Goal: Information Seeking & Learning: Find specific fact

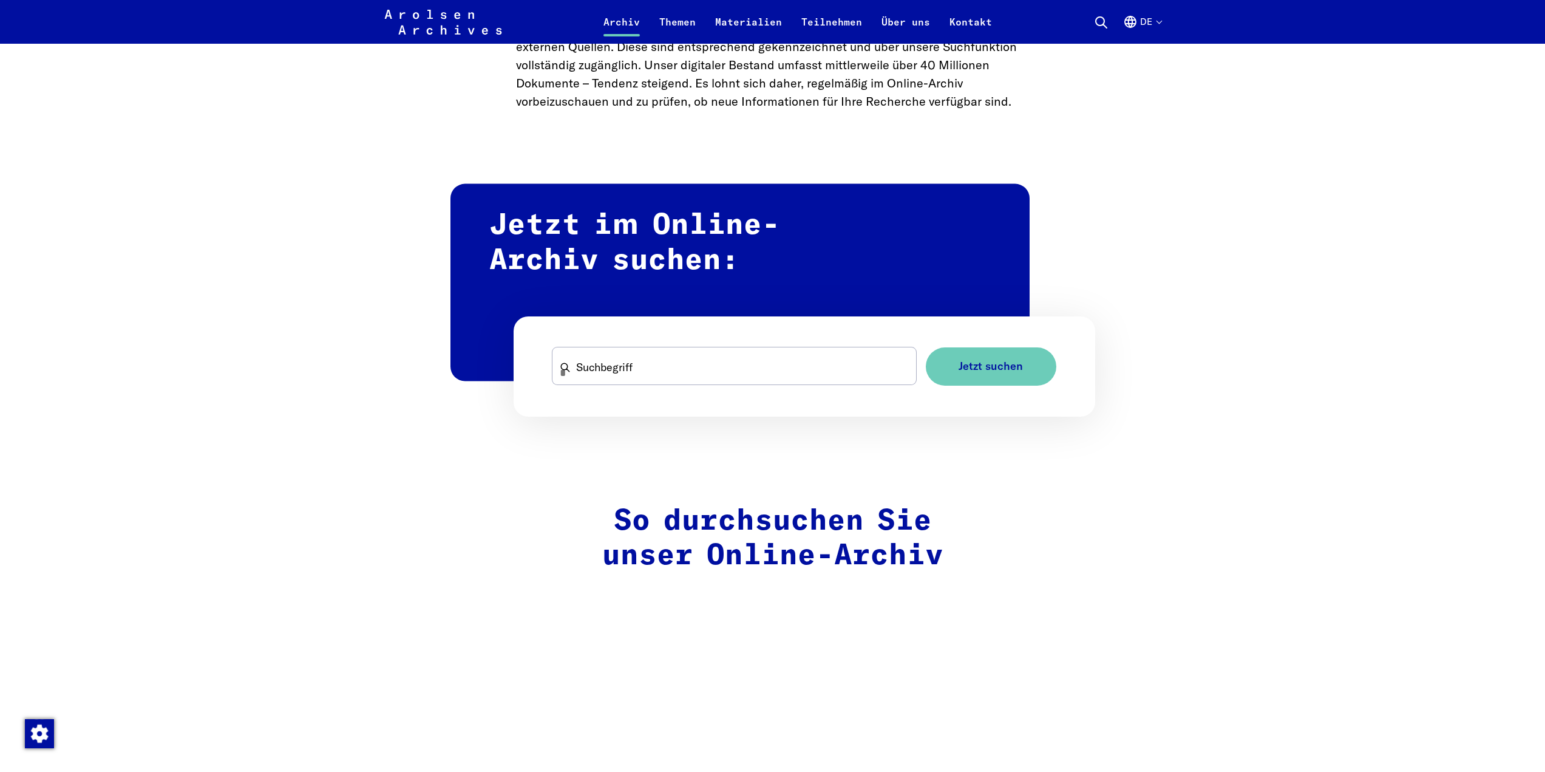
scroll to position [668, 0]
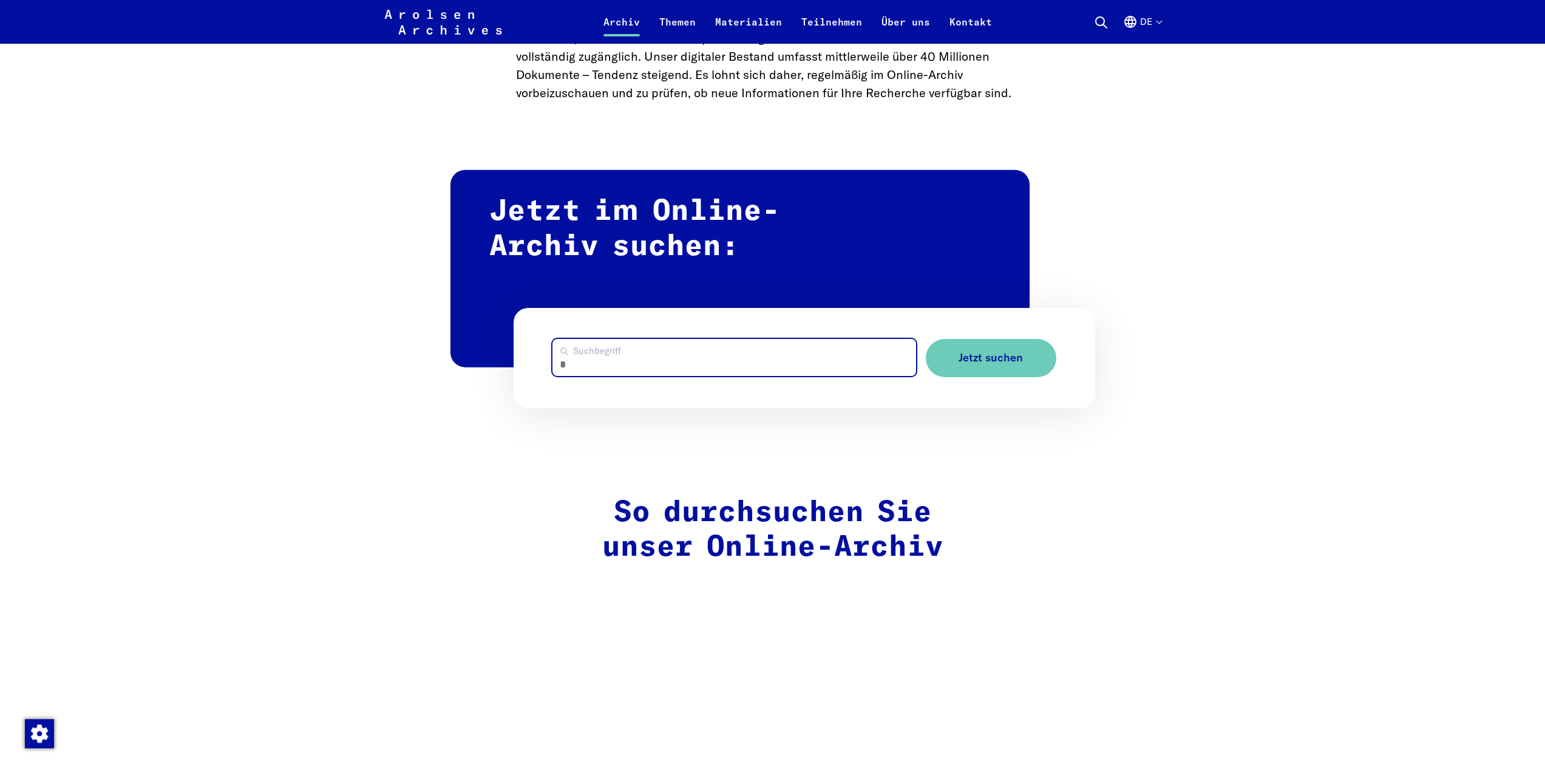
click at [671, 356] on input "Suchbegriff" at bounding box center [734, 357] width 364 height 37
click at [926, 339] on button "Jetzt suchen" at bounding box center [991, 358] width 131 height 38
drag, startPoint x: 652, startPoint y: 362, endPoint x: 430, endPoint y: 348, distance: 222.6
paste input "*"
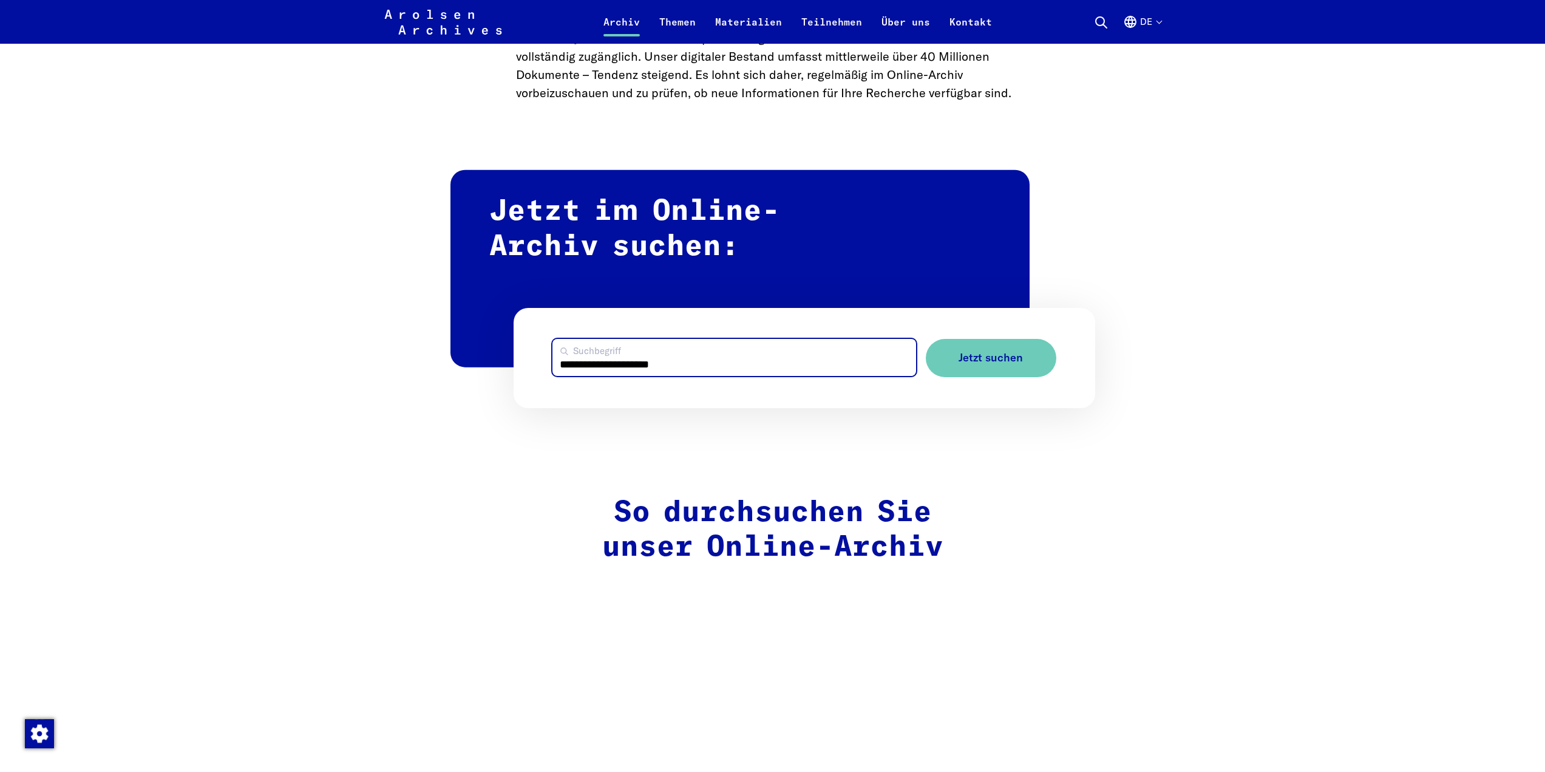
click at [926, 339] on button "Jetzt suchen" at bounding box center [991, 358] width 131 height 38
drag, startPoint x: 698, startPoint y: 368, endPoint x: 399, endPoint y: 353, distance: 298.4
type input "******"
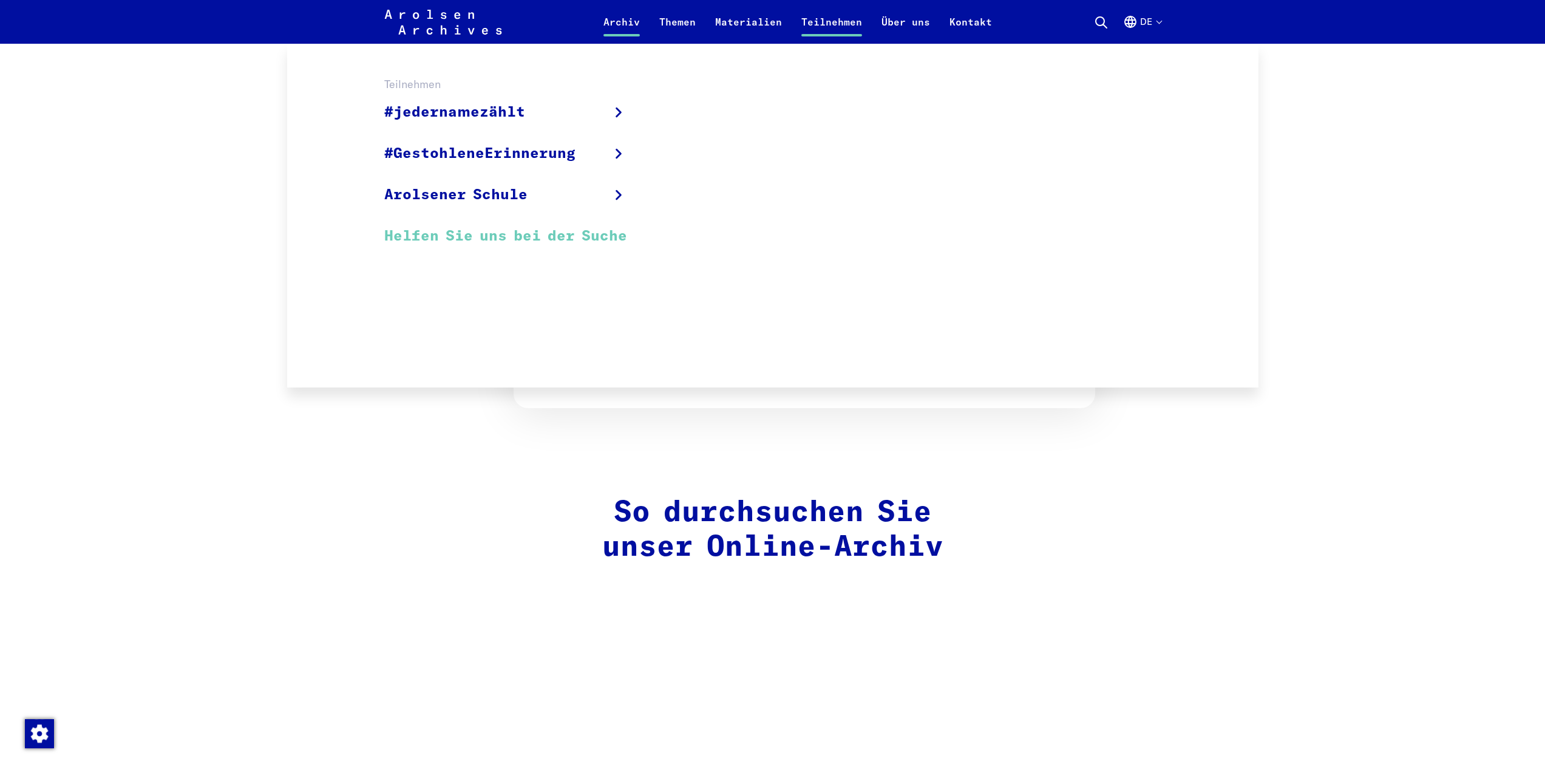
click at [537, 233] on font "Helfen Sie uns bei der Suche" at bounding box center [505, 236] width 243 height 15
